Goal: Task Accomplishment & Management: Manage account settings

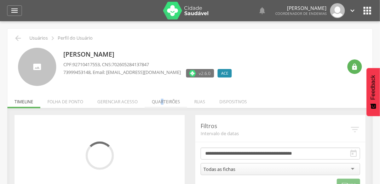
click at [160, 103] on li "Quarteirões" at bounding box center [166, 100] width 42 height 17
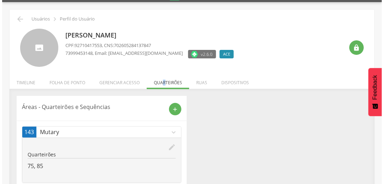
scroll to position [37, 0]
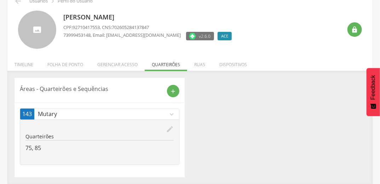
click at [170, 125] on icon "edit" at bounding box center [170, 129] width 8 height 8
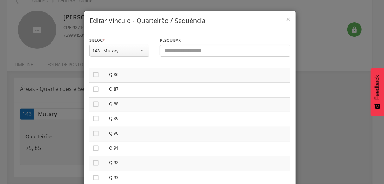
scroll to position [1245, 0]
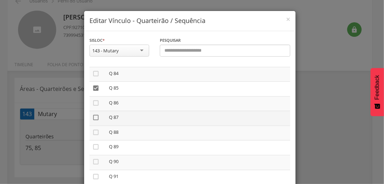
click at [94, 121] on icon "" at bounding box center [95, 117] width 7 height 7
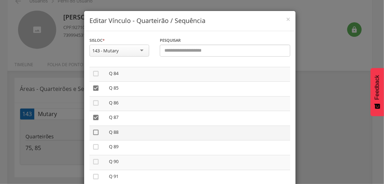
click at [93, 136] on icon "" at bounding box center [95, 132] width 7 height 7
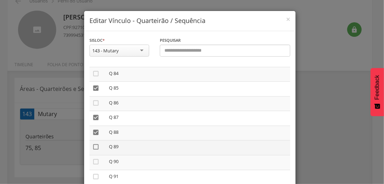
click at [93, 150] on icon "" at bounding box center [95, 146] width 7 height 7
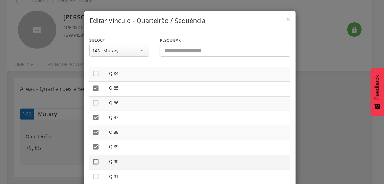
click at [93, 165] on icon "" at bounding box center [95, 161] width 7 height 7
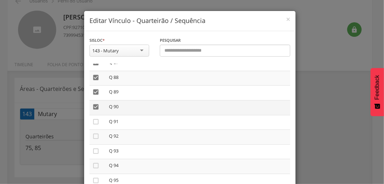
scroll to position [1302, 0]
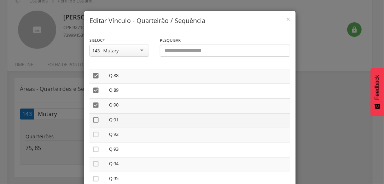
click at [95, 123] on icon "" at bounding box center [95, 119] width 7 height 7
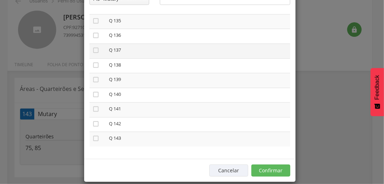
scroll to position [57, 0]
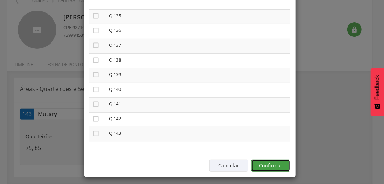
click at [274, 164] on button "Confirmar" at bounding box center [271, 166] width 39 height 12
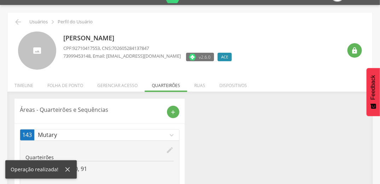
scroll to position [0, 0]
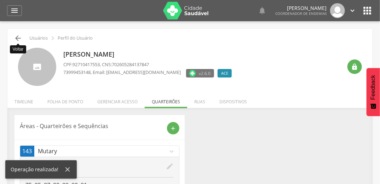
click at [19, 37] on icon "" at bounding box center [18, 38] width 8 height 8
